Goal: Transaction & Acquisition: Purchase product/service

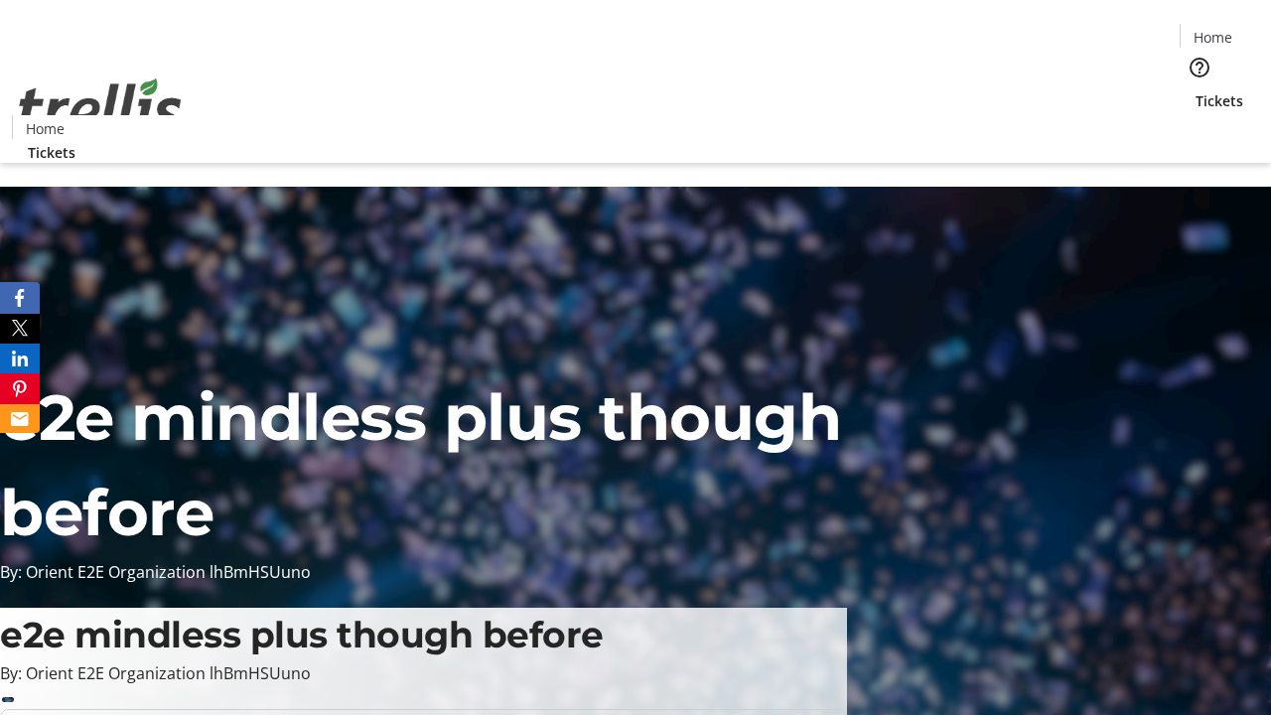
click at [1195, 90] on span "Tickets" at bounding box center [1219, 100] width 48 height 21
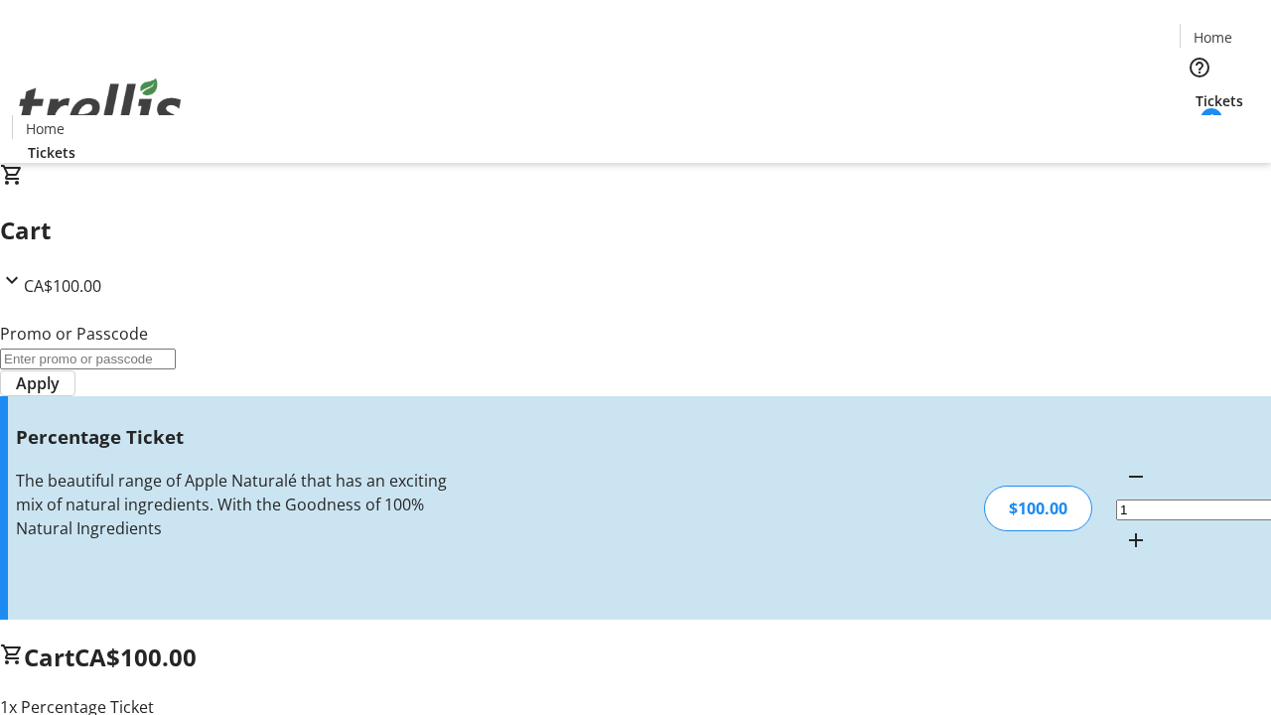
type input "BAR"
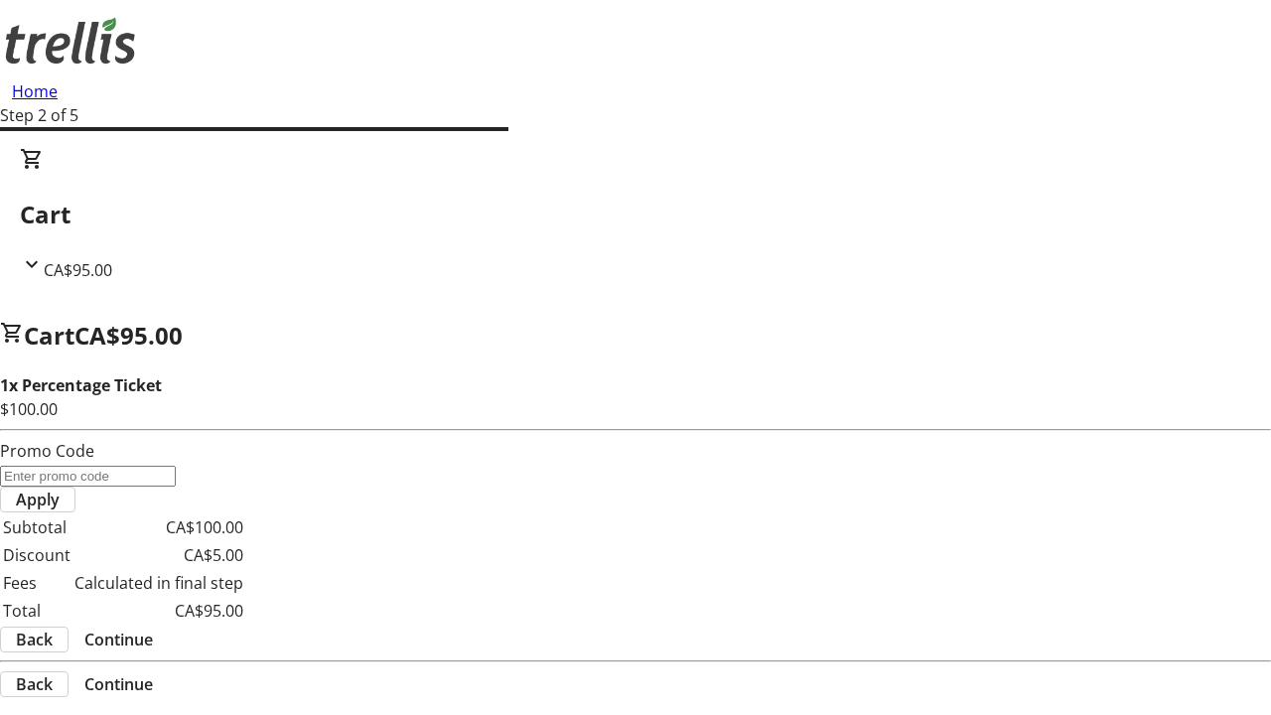
click at [153, 627] on span "Continue" at bounding box center [118, 639] width 68 height 24
